Goal: Task Accomplishment & Management: Complete application form

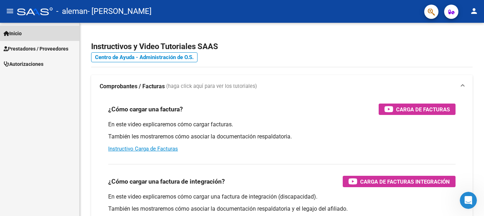
click at [20, 35] on span "Inicio" at bounding box center [13, 34] width 18 height 8
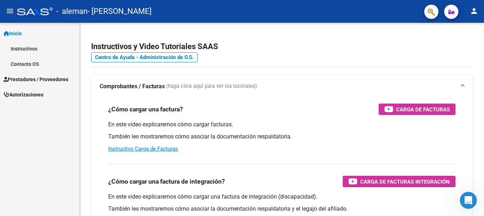
click at [33, 80] on span "Prestadores / Proveedores" at bounding box center [36, 79] width 65 height 8
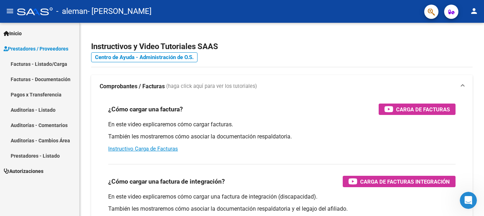
click at [40, 65] on link "Facturas - Listado/Carga" at bounding box center [39, 63] width 79 height 15
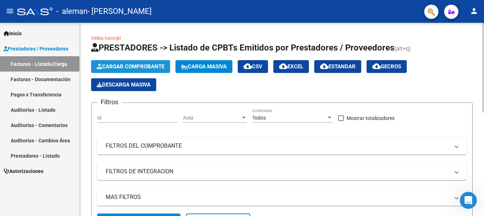
click at [126, 64] on span "Cargar Comprobante" at bounding box center [131, 66] width 68 height 6
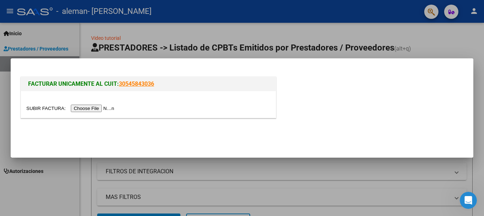
click at [98, 109] on input "file" at bounding box center [71, 108] width 90 height 7
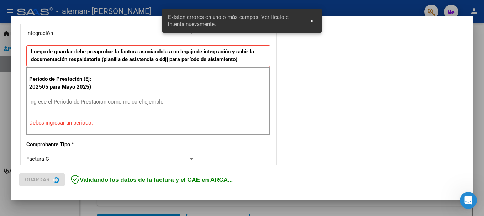
scroll to position [178, 0]
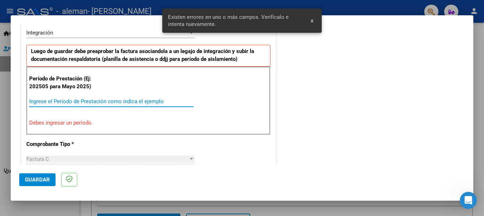
click at [114, 100] on input "Ingrese el Período de Prestación como indica el ejemplo" at bounding box center [111, 101] width 164 height 6
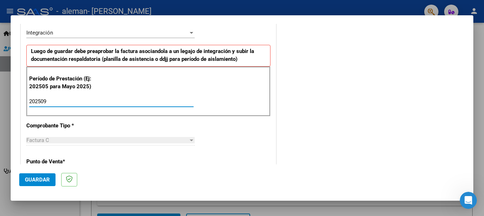
type input "202509"
click at [36, 179] on span "Guardar" at bounding box center [37, 179] width 25 height 6
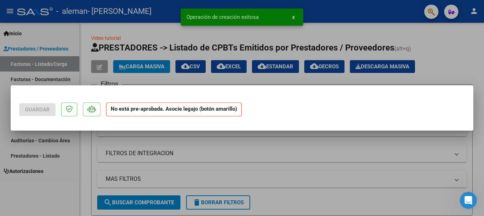
scroll to position [0, 0]
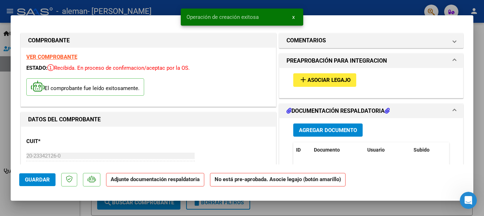
click at [300, 131] on span "Agregar Documento" at bounding box center [328, 130] width 58 height 6
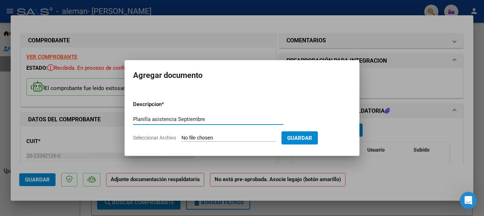
type input "Planilla asistencia Septiembre"
click at [164, 140] on span "Seleccionar Archivo" at bounding box center [154, 138] width 43 height 6
click at [181, 140] on input "Seleccionar Archivo" at bounding box center [228, 138] width 94 height 7
type input "C:\fakepath\Planilla asistencia [DATE].pdf"
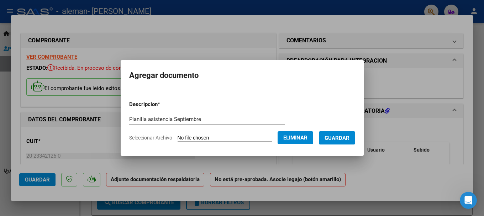
click at [336, 139] on span "Guardar" at bounding box center [337, 138] width 25 height 6
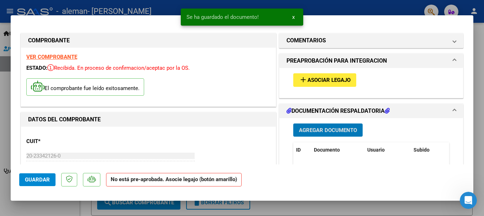
click at [318, 82] on span "Asociar Legajo" at bounding box center [328, 80] width 43 height 6
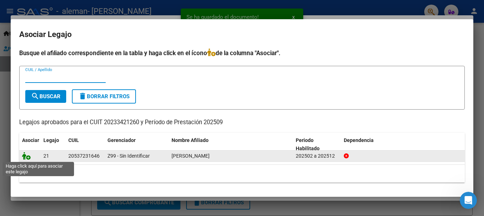
click at [28, 157] on icon at bounding box center [26, 156] width 9 height 8
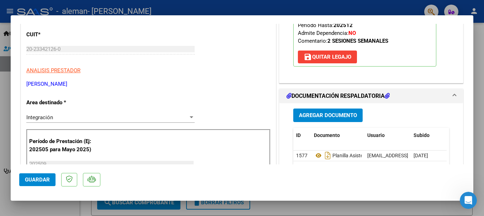
scroll to position [142, 0]
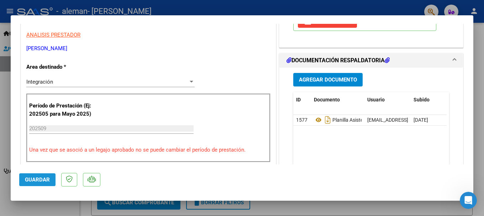
click at [37, 183] on button "Guardar" at bounding box center [37, 179] width 36 height 13
click at [481, 164] on div at bounding box center [242, 108] width 484 height 216
type input "$ 0,00"
